Goal: Check status: Check status

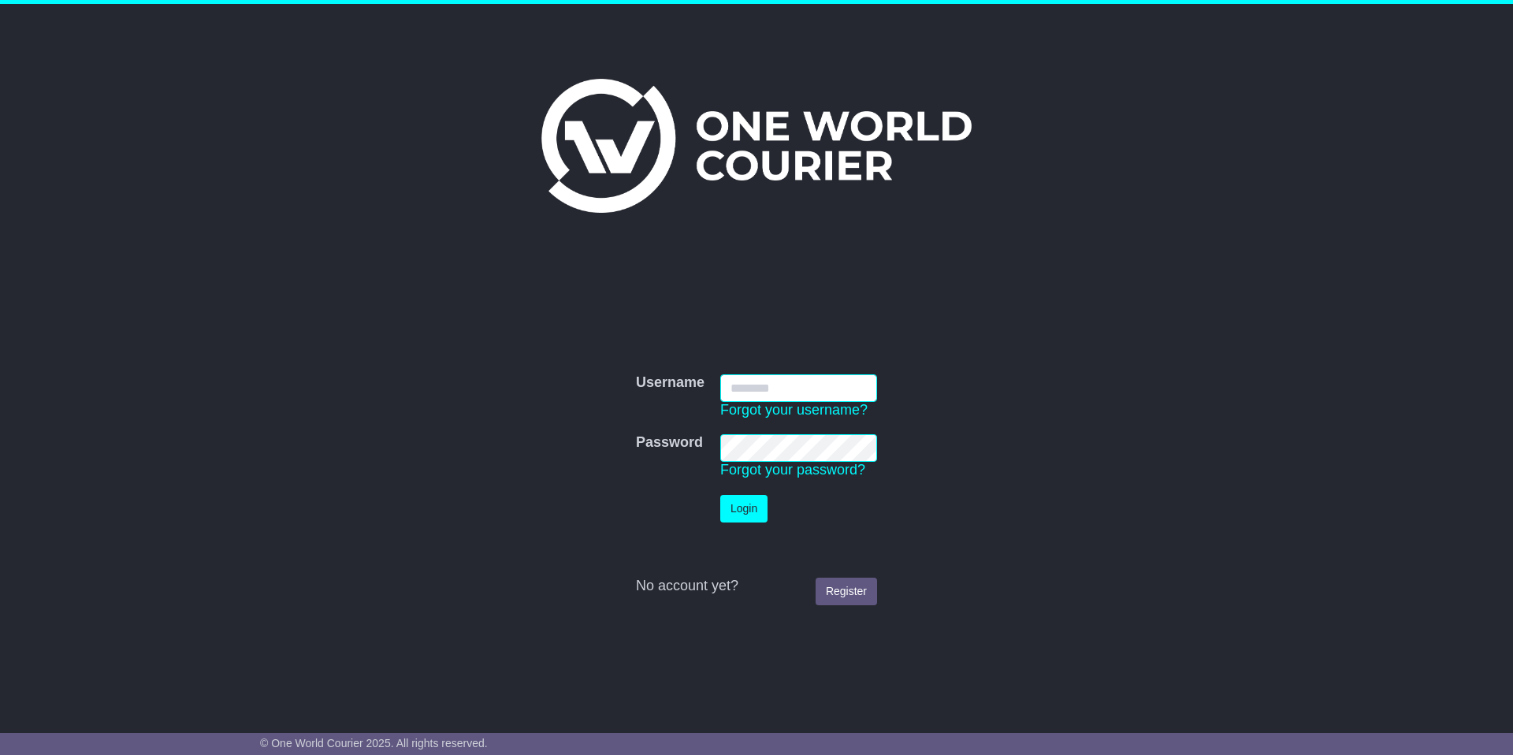
type input "**********"
click at [743, 505] on button "Login" at bounding box center [743, 509] width 47 height 28
